Goal: Task Accomplishment & Management: Complete application form

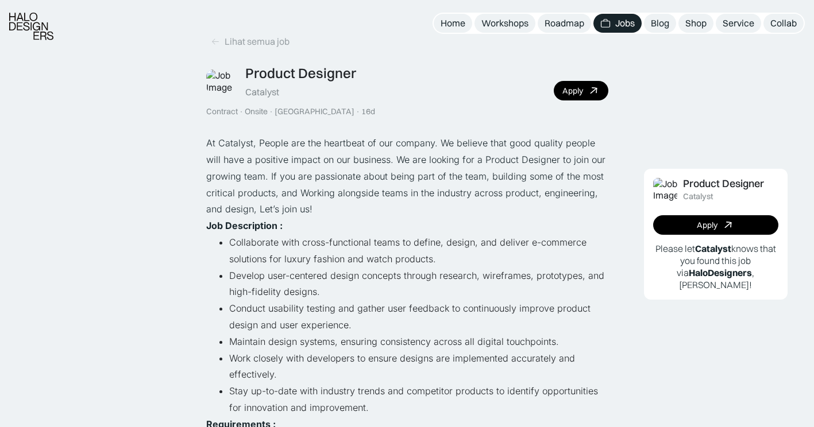
scroll to position [26, 0]
click at [614, 25] on link "Jobs" at bounding box center [618, 23] width 48 height 19
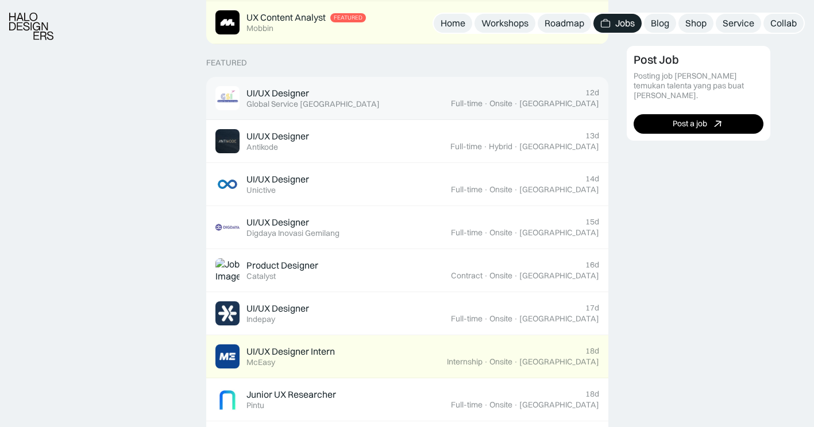
scroll to position [417, 0]
click at [308, 94] on div "UI/UX Designer" at bounding box center [277, 93] width 63 height 12
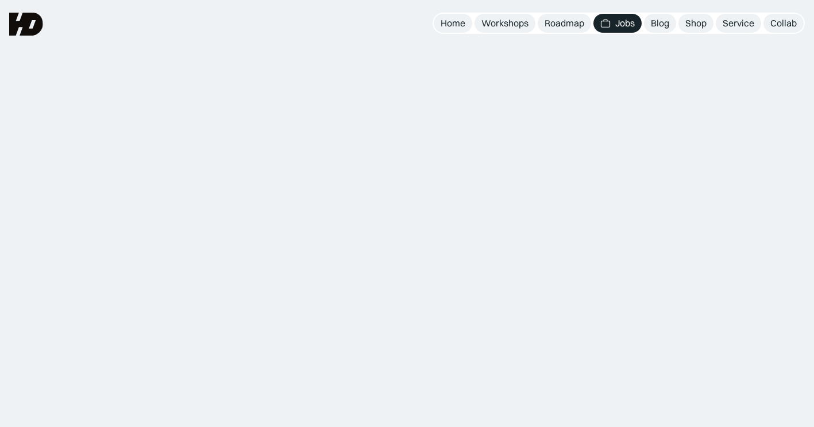
click at [308, 94] on div "Lihat semua job UI/UX Designer Global Service Indonesia Full-time · Onsite · Ja…" at bounding box center [407, 99] width 402 height 84
drag, startPoint x: 0, startPoint y: 0, endPoint x: 318, endPoint y: 160, distance: 356.4
click at [361, 160] on div "[DATE]" at bounding box center [374, 160] width 26 height 10
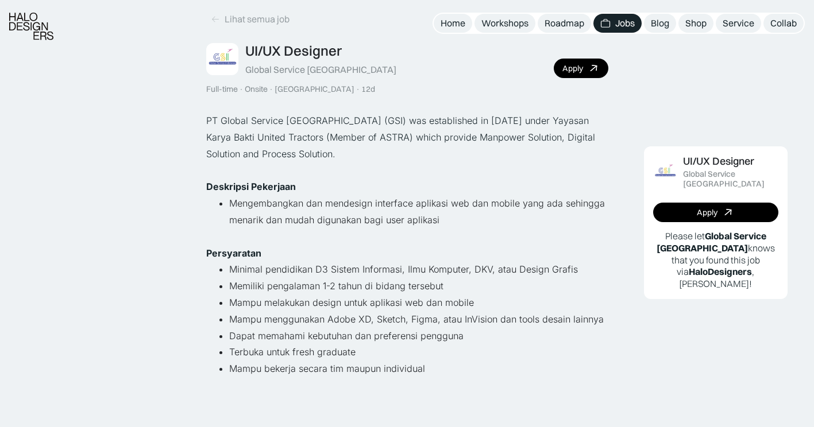
scroll to position [48, 0]
click at [575, 70] on div "Apply" at bounding box center [573, 68] width 21 height 10
click at [218, 19] on icon at bounding box center [215, 19] width 9 height 10
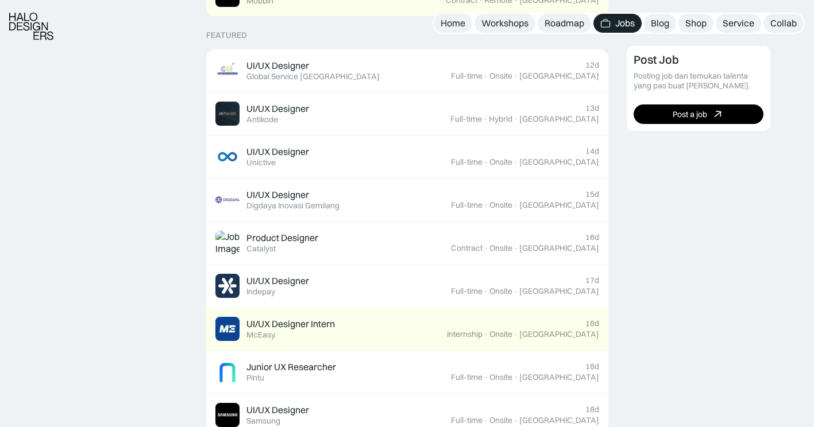
scroll to position [444, 0]
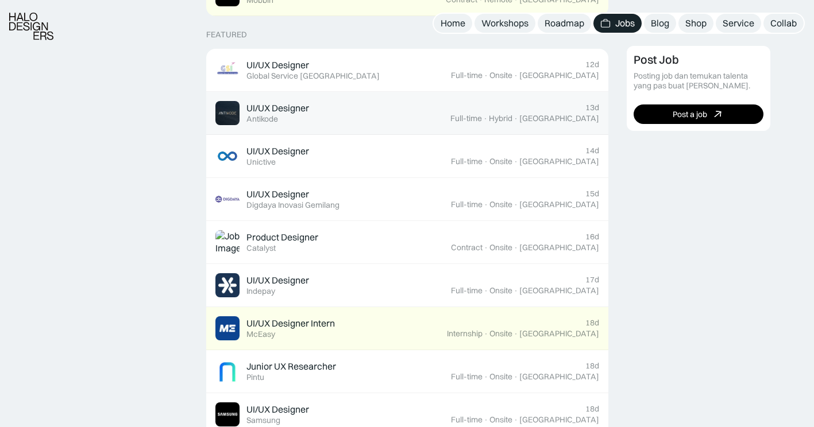
click at [395, 123] on div "UI/UX Designer Featured Antikode" at bounding box center [332, 113] width 235 height 24
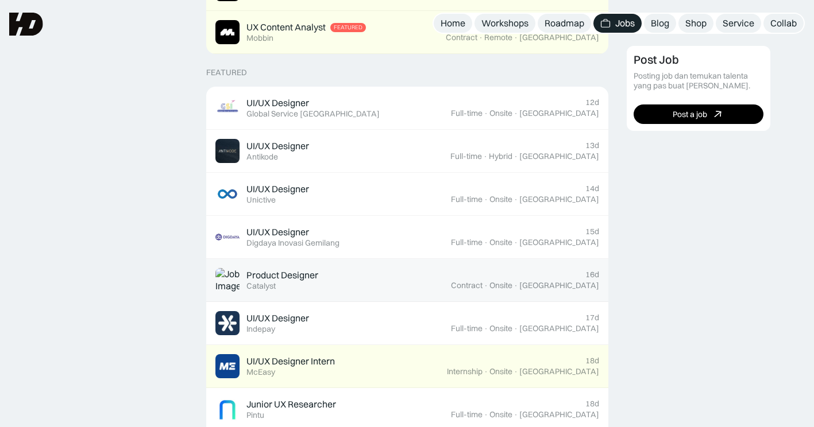
scroll to position [406, 0]
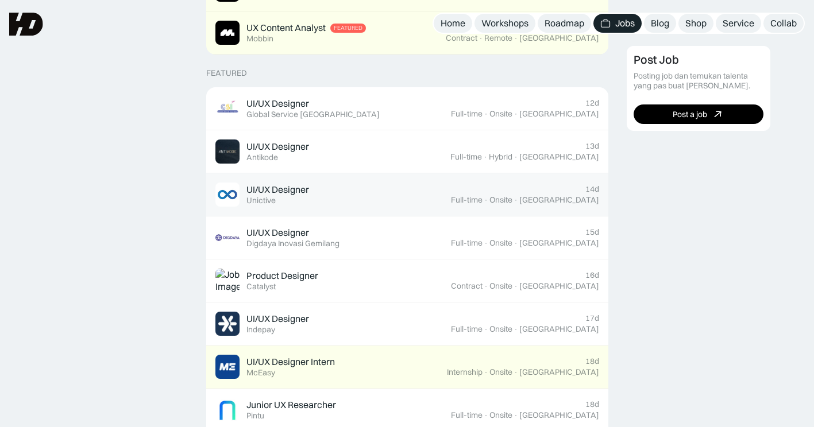
click at [338, 191] on div "UI/UX Designer Featured Unictive" at bounding box center [333, 195] width 236 height 24
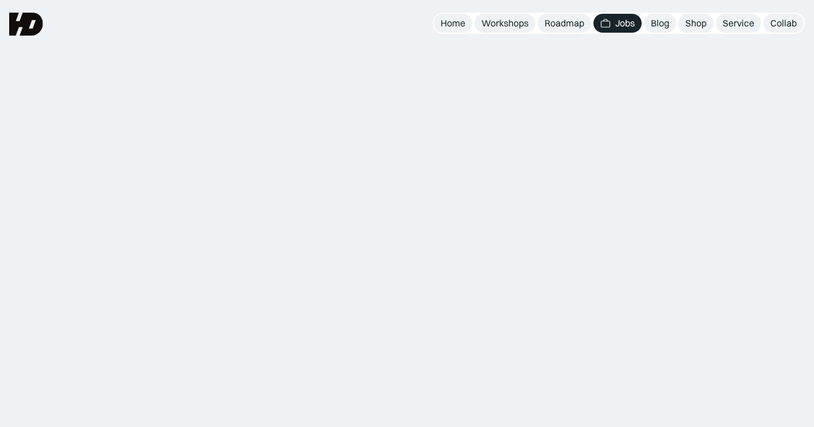
click at [395, 123] on div "UI/UX Designer Antikode Full-time · Hybrid · [GEOGRAPHIC_DATA] · [DATE] Apply" at bounding box center [407, 139] width 402 height 52
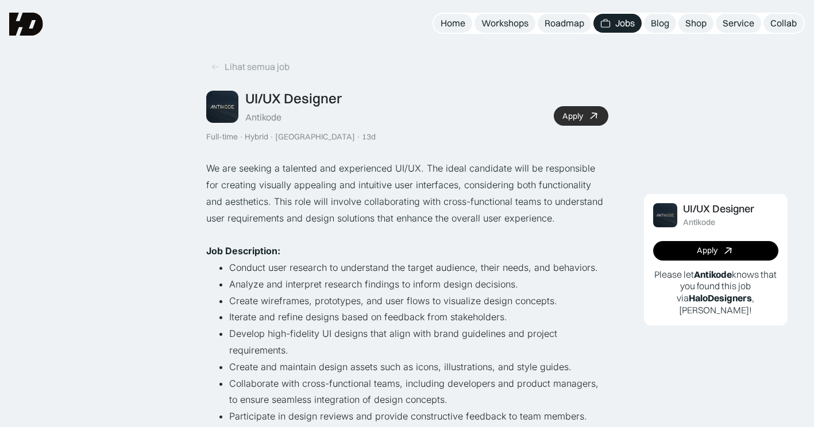
click at [568, 118] on div "Apply" at bounding box center [573, 116] width 21 height 10
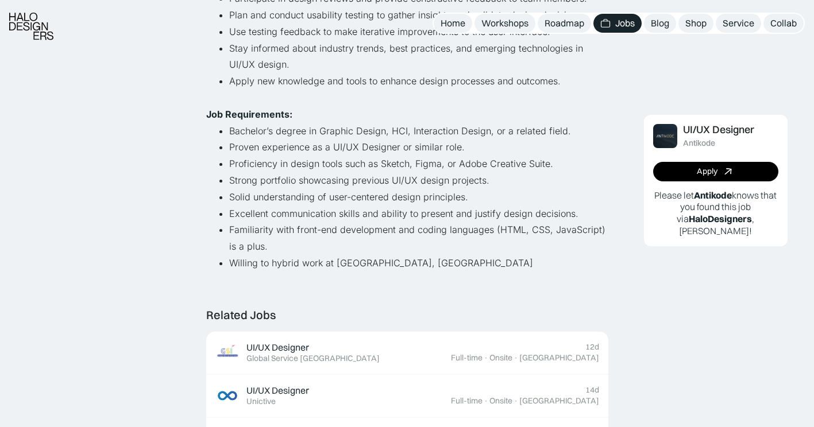
scroll to position [421, 0]
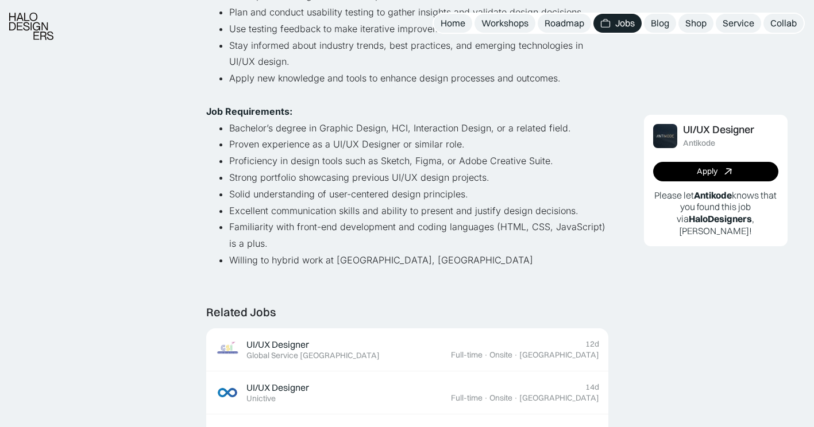
click at [476, 276] on div "Lihat semua job UI/UX Designer Antikode Full-time · Hybrid · Tangerang · 13d Ap…" at bounding box center [407, 350] width 402 height 1497
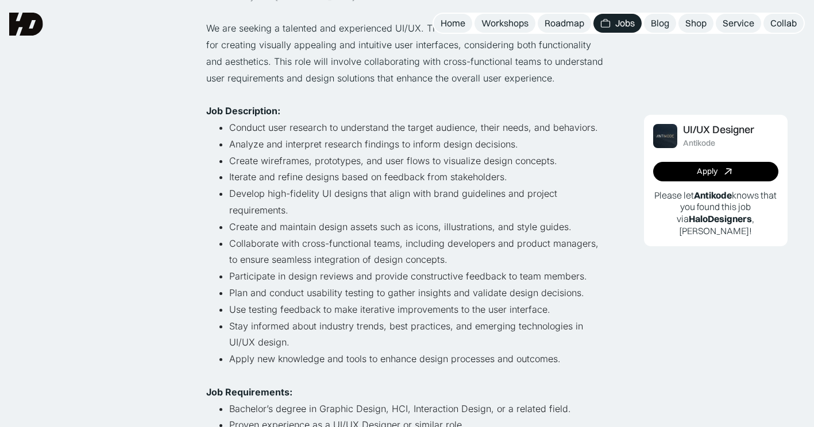
scroll to position [81, 0]
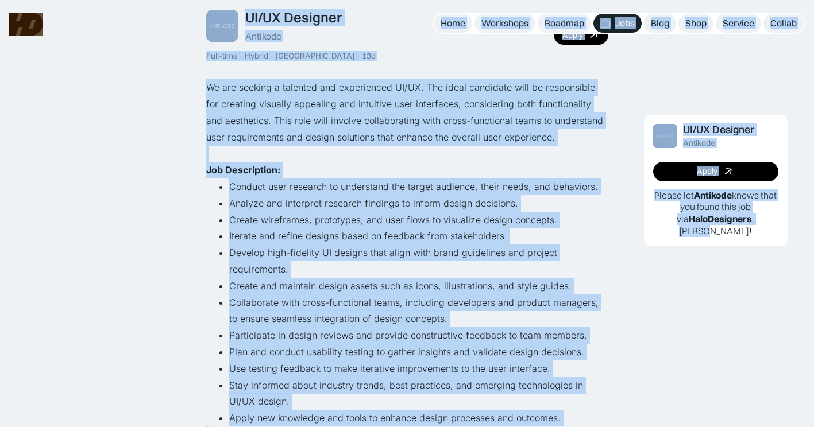
copy main "Home Workshops Roadmap Jobs Blog Shop Service Collab MENU "Design yang cakep ad…"
click at [324, 211] on li "Analyze and interpret research findings to inform design decisions." at bounding box center [418, 203] width 379 height 17
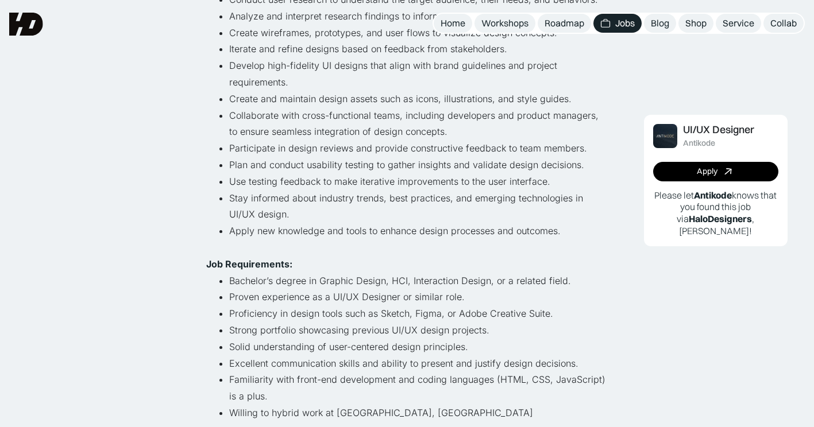
scroll to position [266, 0]
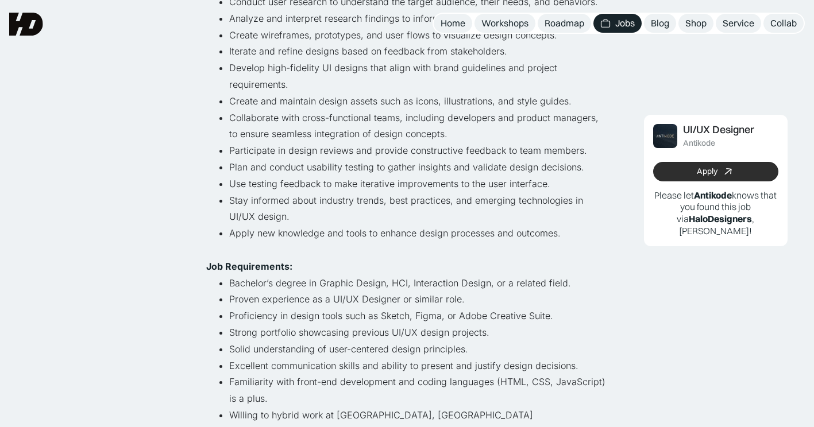
click at [693, 175] on link "Apply" at bounding box center [715, 172] width 125 height 20
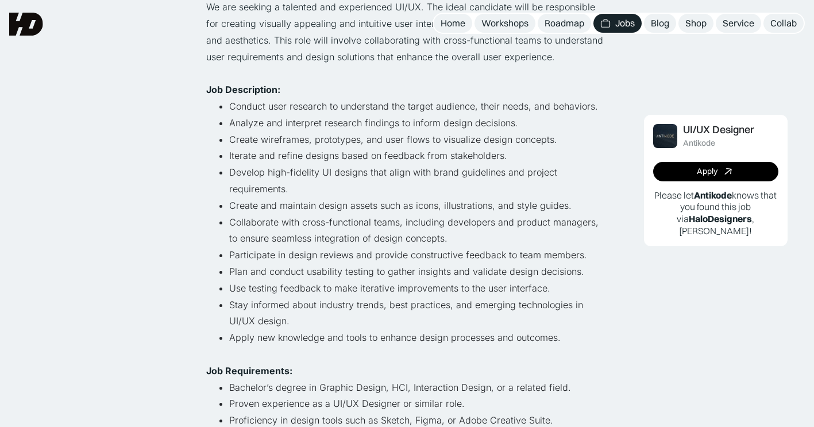
scroll to position [0, 0]
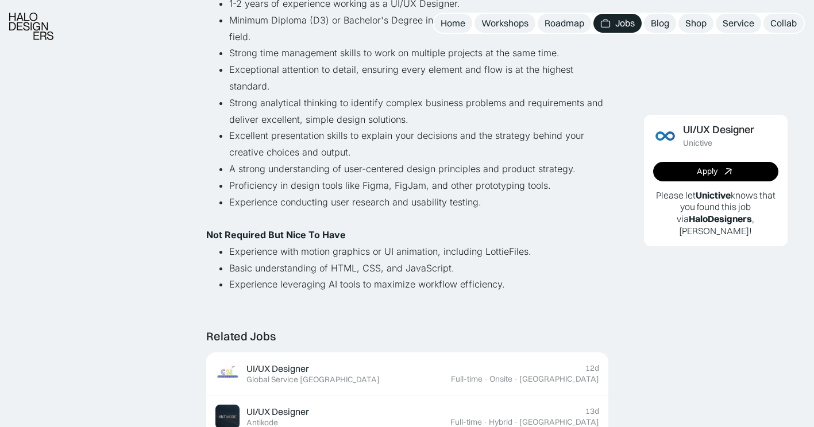
scroll to position [432, 0]
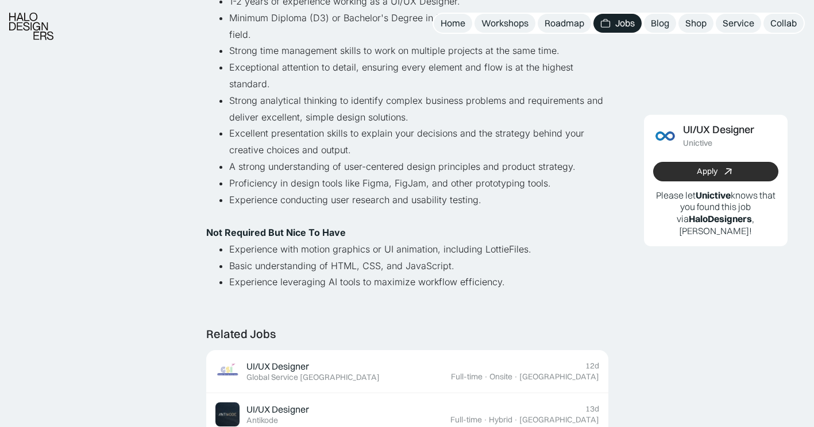
click at [715, 178] on link "Apply" at bounding box center [715, 172] width 125 height 20
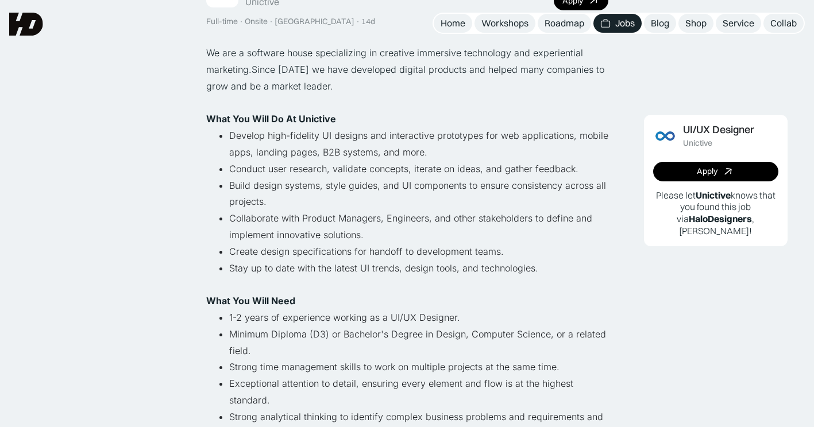
scroll to position [0, 0]
